Goal: Navigation & Orientation: Find specific page/section

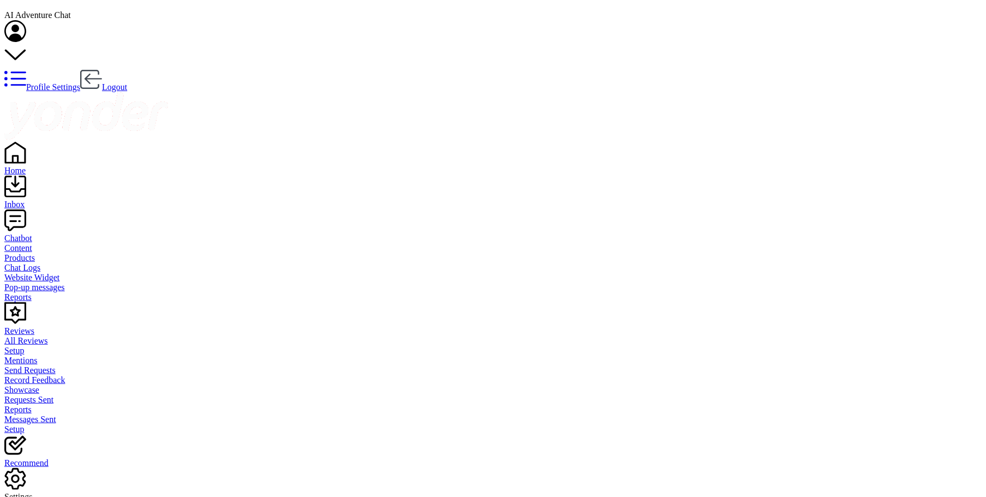
click at [34, 200] on div "Inbox" at bounding box center [493, 205] width 978 height 10
click at [44, 166] on div "Home" at bounding box center [497, 171] width 987 height 10
